Goal: Task Accomplishment & Management: Manage account settings

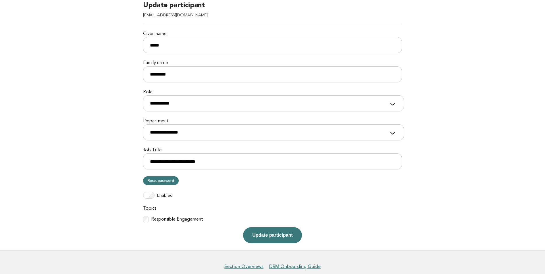
scroll to position [57, 0]
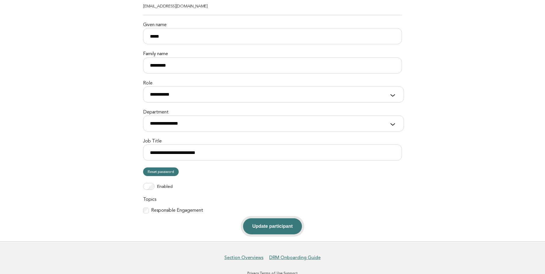
click at [265, 193] on button "Update participant" at bounding box center [272, 226] width 59 height 16
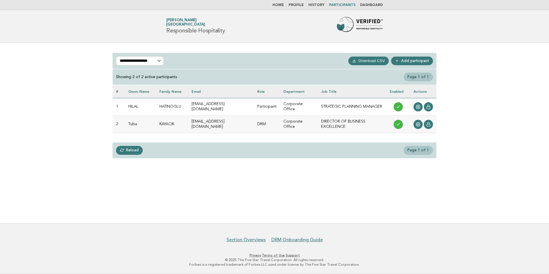
click at [332, 107] on td "STRATEGIC PLANNING MANAGER" at bounding box center [352, 107] width 69 height 18
click at [417, 107] on icon at bounding box center [418, 107] width 4 height 4
click at [418, 109] on icon at bounding box center [418, 107] width 5 height 5
click at [418, 105] on icon at bounding box center [418, 107] width 4 height 4
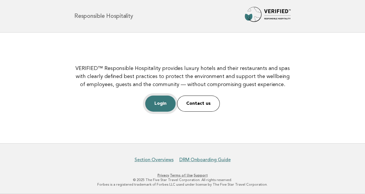
click at [164, 103] on link "Login" at bounding box center [160, 103] width 30 height 16
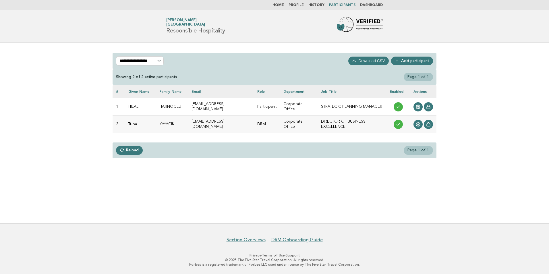
click at [216, 188] on div "**********" at bounding box center [274, 133] width 549 height 181
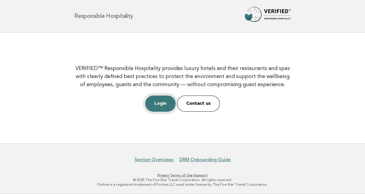
click at [156, 103] on link "Login" at bounding box center [160, 103] width 30 height 16
click at [162, 106] on link "Login" at bounding box center [160, 103] width 30 height 16
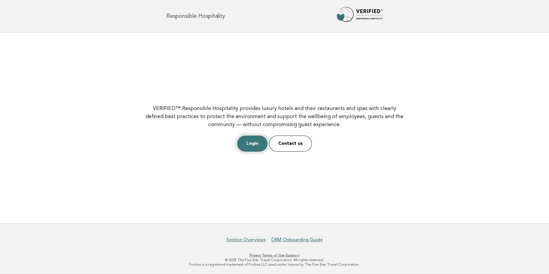
click at [254, 144] on link "Login" at bounding box center [252, 144] width 30 height 16
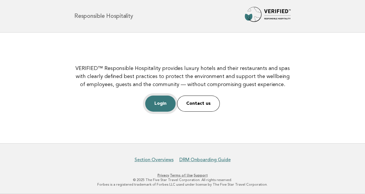
click at [160, 103] on link "Login" at bounding box center [160, 103] width 30 height 16
click at [167, 102] on link "Login" at bounding box center [160, 103] width 30 height 16
